Goal: Task Accomplishment & Management: Manage account settings

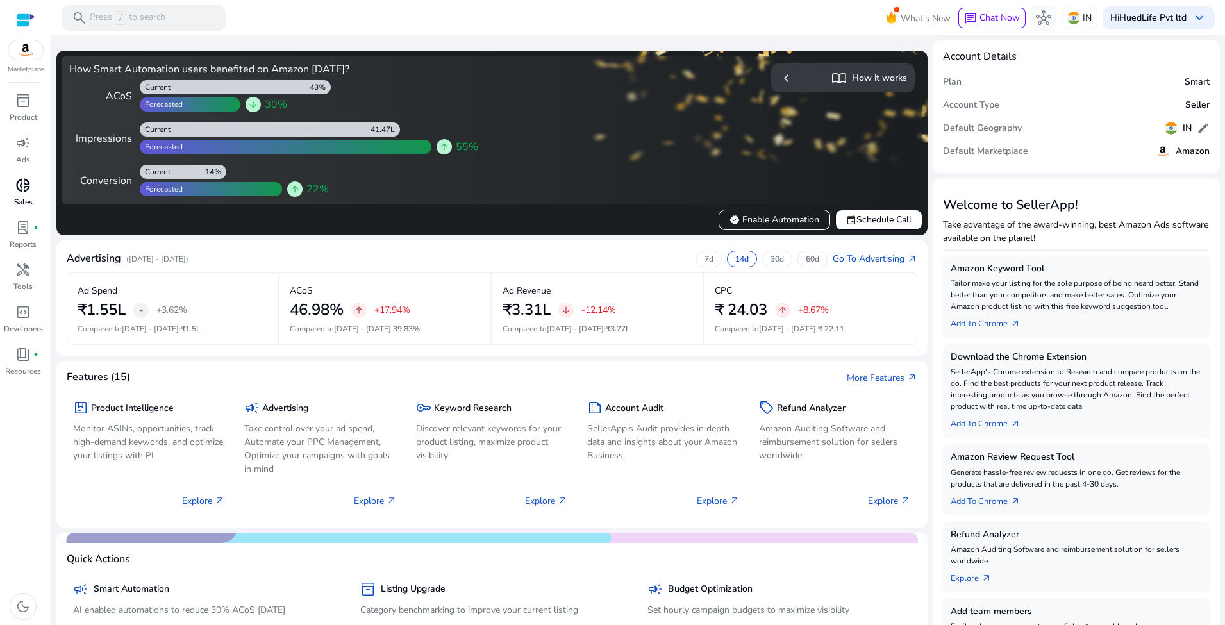
click at [22, 179] on span "donut_small" at bounding box center [22, 185] width 15 height 15
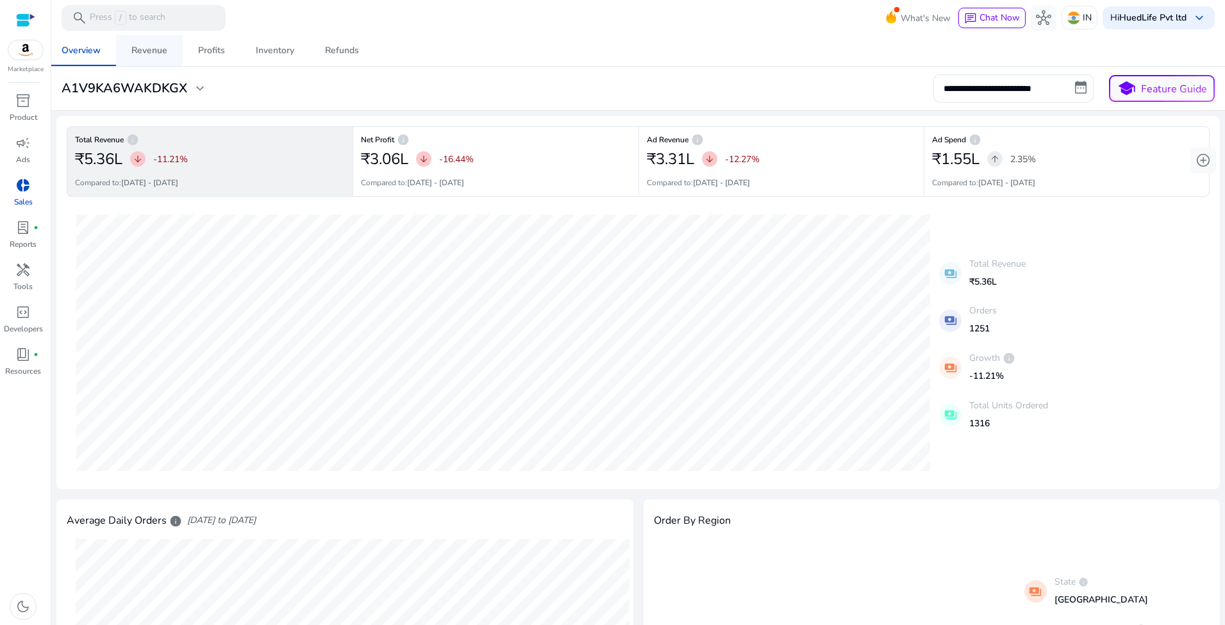
click at [160, 53] on div "Revenue" at bounding box center [149, 50] width 36 height 9
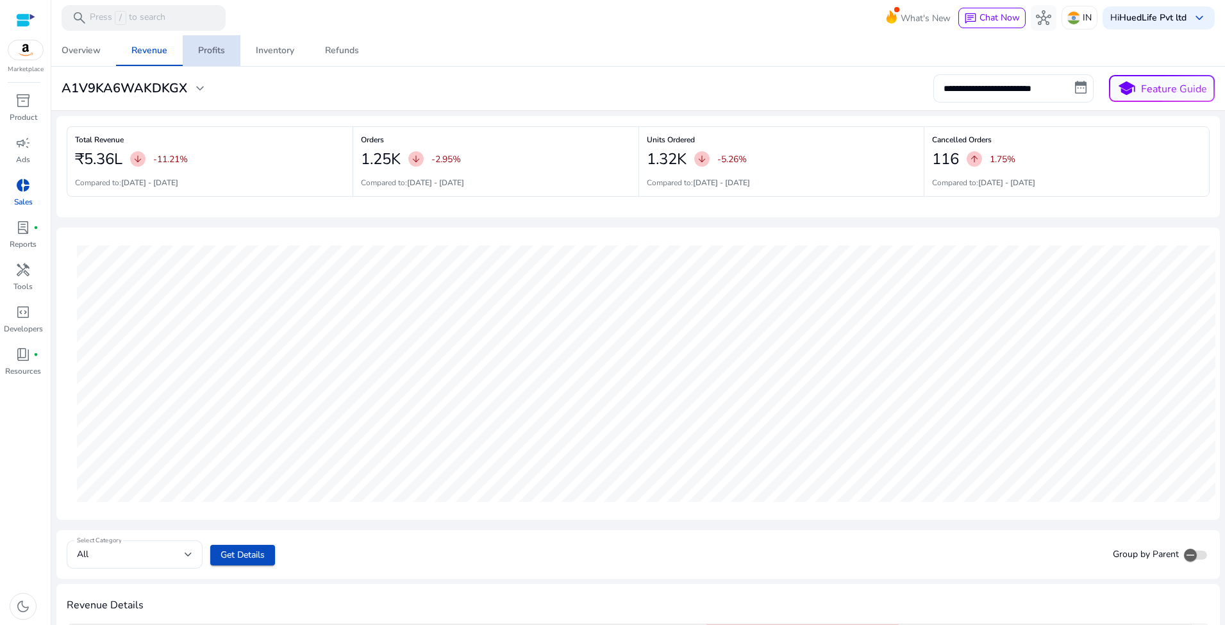
click at [238, 53] on link "Profits" at bounding box center [212, 50] width 58 height 31
click at [201, 54] on div "Profits" at bounding box center [211, 50] width 27 height 9
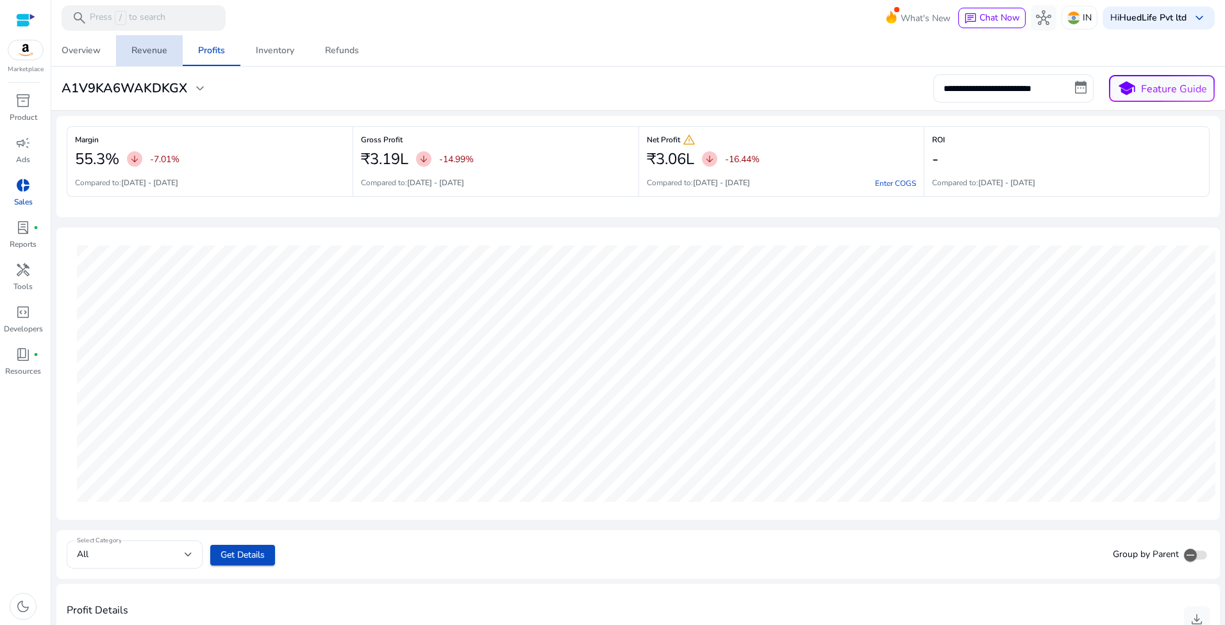
click at [155, 51] on div "Revenue" at bounding box center [149, 50] width 36 height 9
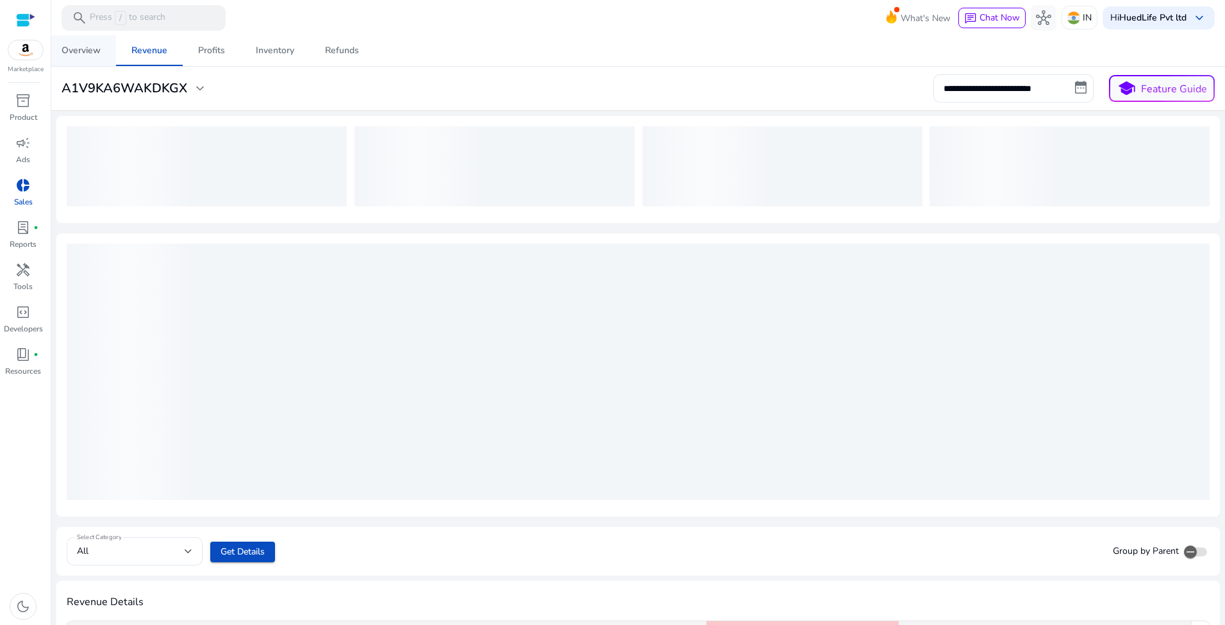
click at [83, 48] on div "Overview" at bounding box center [81, 50] width 39 height 9
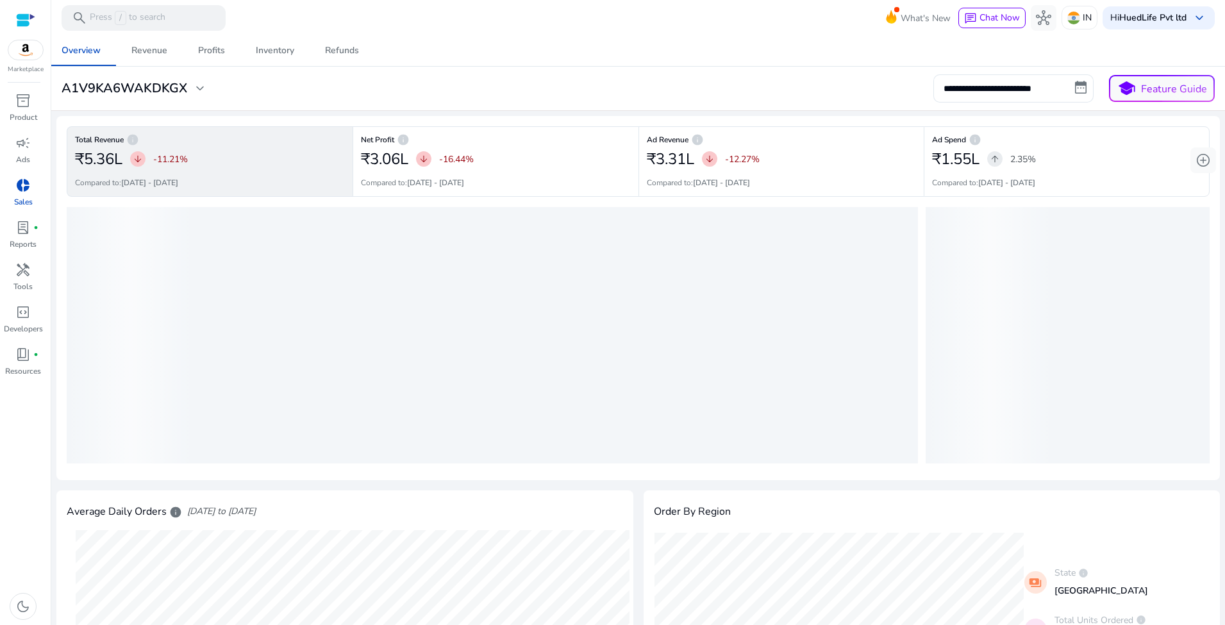
click at [601, 15] on mat-toolbar "search Press / to search What's New chat Chat Now hub IN Hi HuedLife Pvt ltd ke…" at bounding box center [637, 17] width 1173 height 35
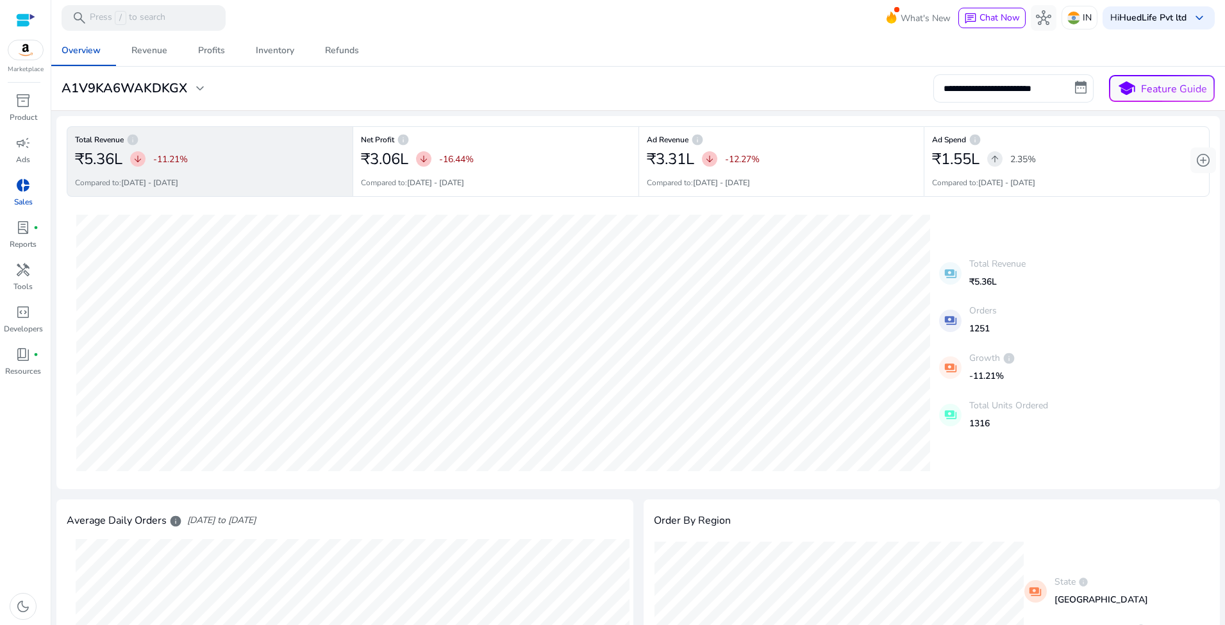
click at [600, 20] on mat-toolbar "search Press / to search What's New chat Chat Now hub IN Hi HuedLife Pvt ltd ke…" at bounding box center [637, 17] width 1173 height 35
drag, startPoint x: 789, startPoint y: 62, endPoint x: 681, endPoint y: 15, distance: 117.7
click at [789, 62] on div "Overview Revenue Profits Inventory Refunds" at bounding box center [638, 50] width 1184 height 31
